Goal: Transaction & Acquisition: Book appointment/travel/reservation

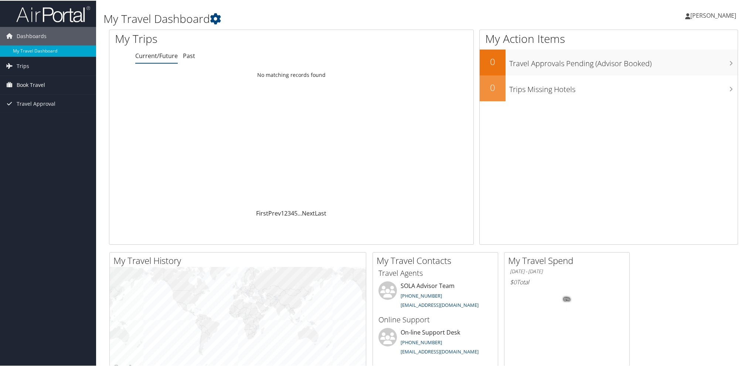
click at [26, 85] on span "Book Travel" at bounding box center [31, 84] width 28 height 18
click at [21, 68] on span "Trips" at bounding box center [23, 65] width 13 height 18
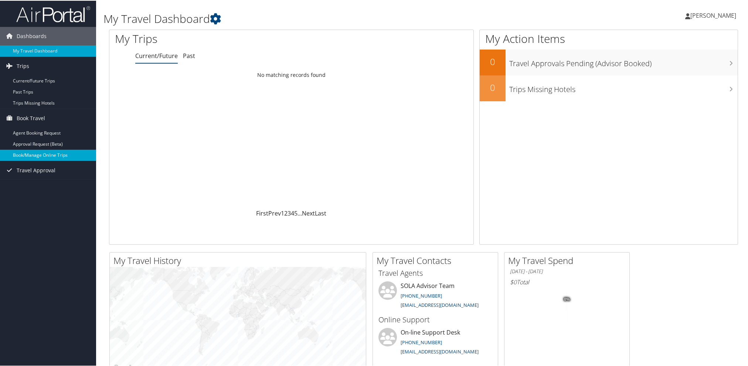
click at [33, 154] on link "Book/Manage Online Trips" at bounding box center [48, 154] width 96 height 11
click at [43, 156] on link "Book/Manage Online Trips" at bounding box center [48, 154] width 96 height 11
